Goal: Task Accomplishment & Management: Manage account settings

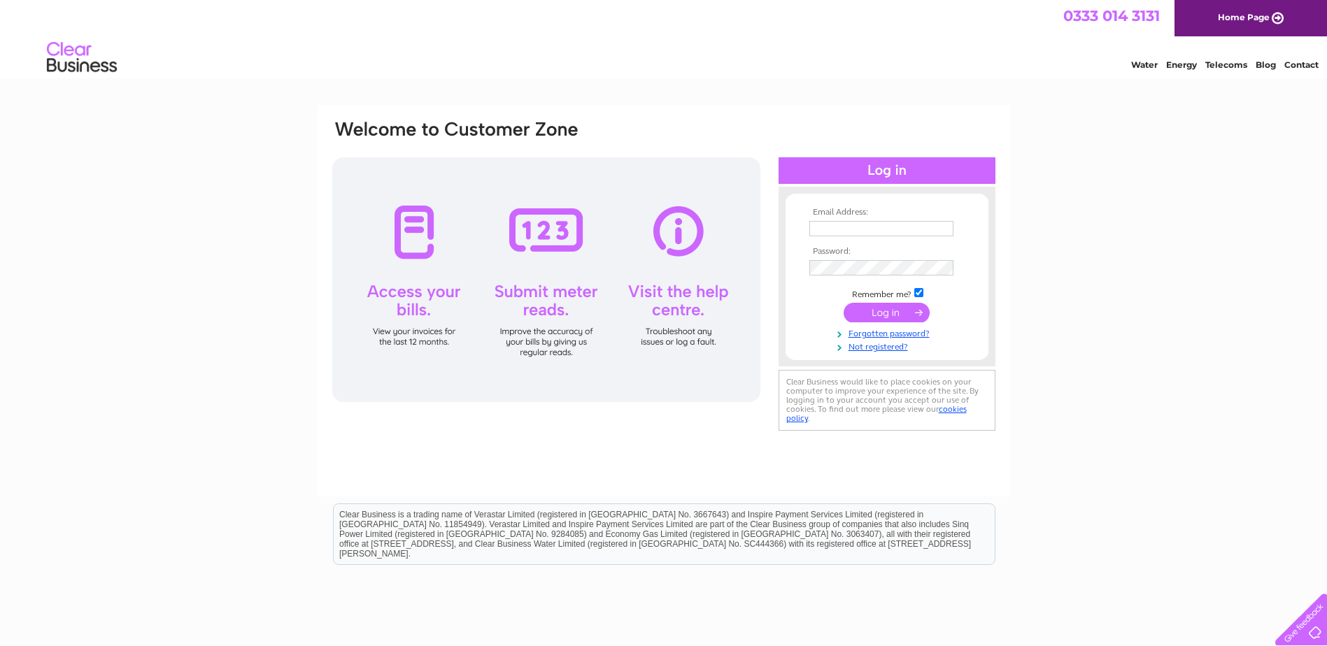
type input "[EMAIL_ADDRESS][DOMAIN_NAME]"
click at [884, 315] on input "submit" at bounding box center [887, 313] width 86 height 20
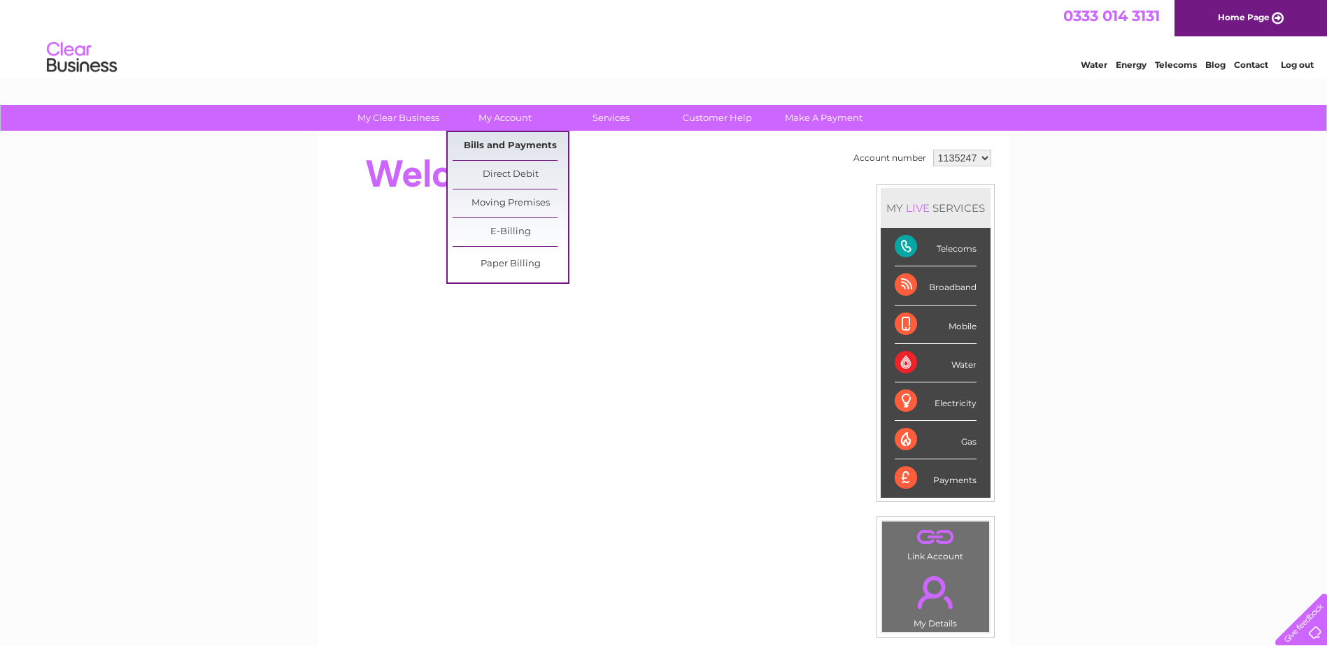
click at [529, 139] on link "Bills and Payments" at bounding box center [510, 146] width 115 height 28
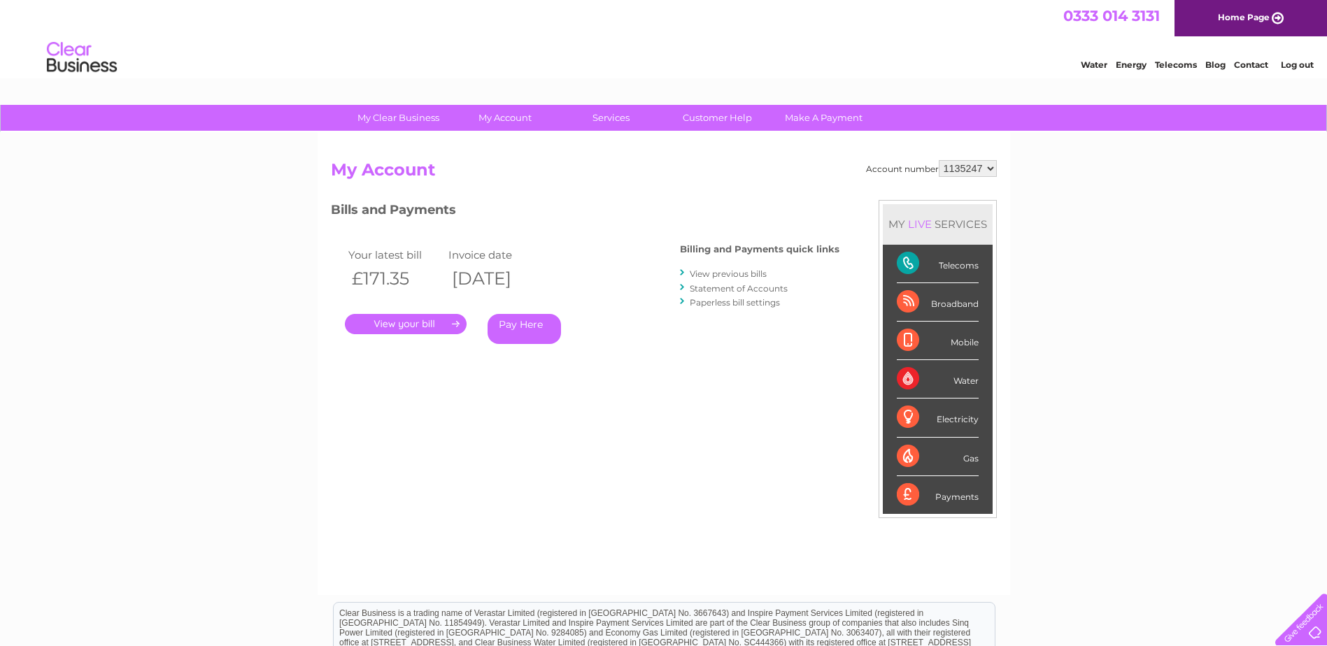
click at [430, 325] on link "." at bounding box center [406, 324] width 122 height 20
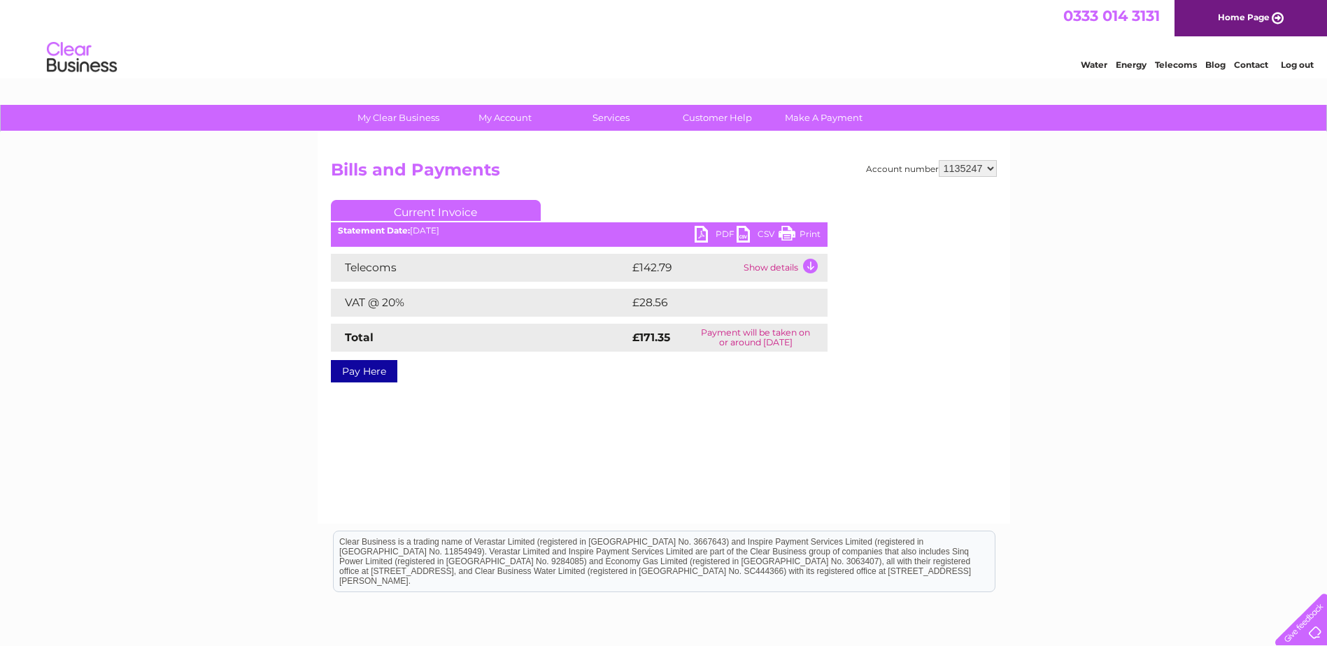
click at [447, 208] on link "Current Invoice" at bounding box center [436, 210] width 210 height 21
click at [711, 232] on link "PDF" at bounding box center [716, 236] width 42 height 20
